Goal: Browse casually

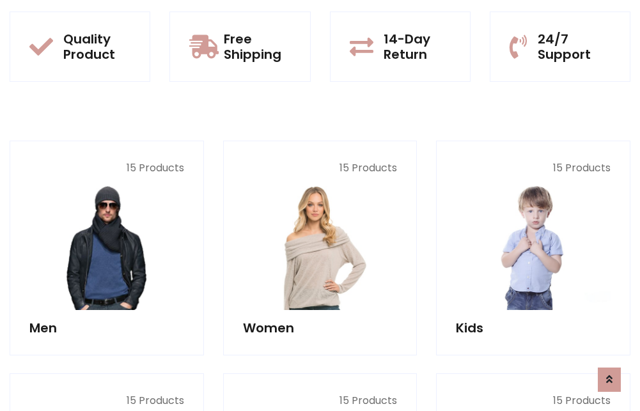
scroll to position [1109, 0]
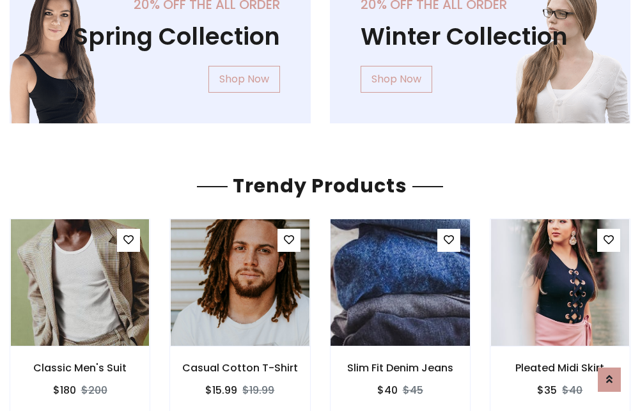
click at [400, 283] on img at bounding box center [400, 282] width 166 height 307
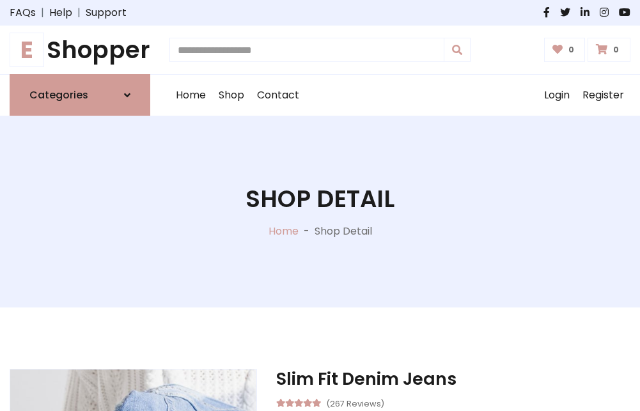
click at [80, 50] on h1 "E Shopper" at bounding box center [80, 50] width 141 height 28
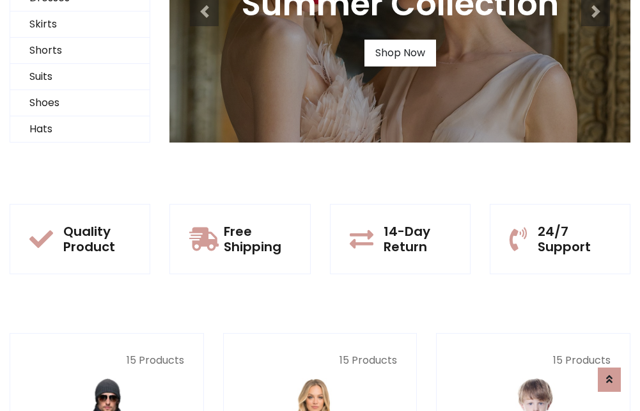
scroll to position [123, 0]
